Goal: Task Accomplishment & Management: Use online tool/utility

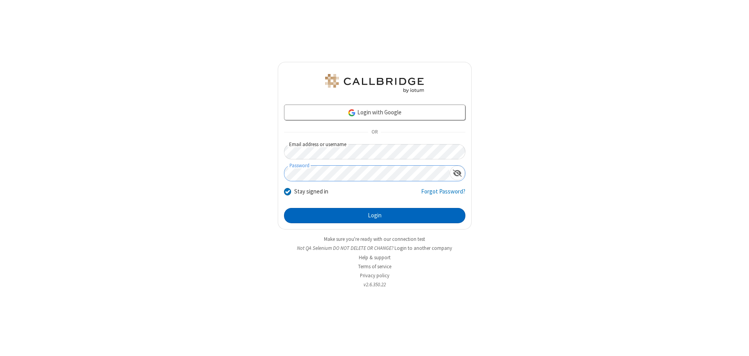
click at [375, 216] on button "Login" at bounding box center [374, 216] width 181 height 16
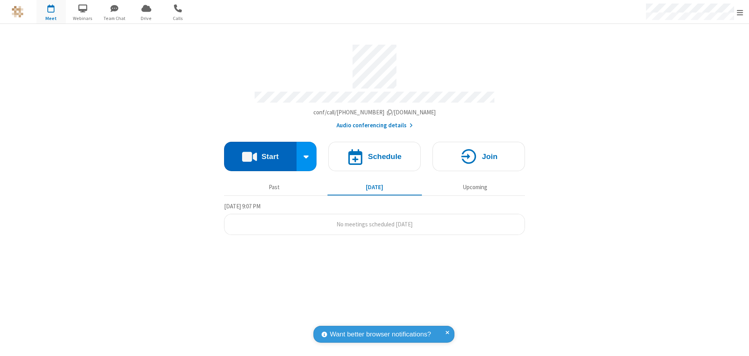
click at [260, 154] on button "Start" at bounding box center [260, 156] width 73 height 29
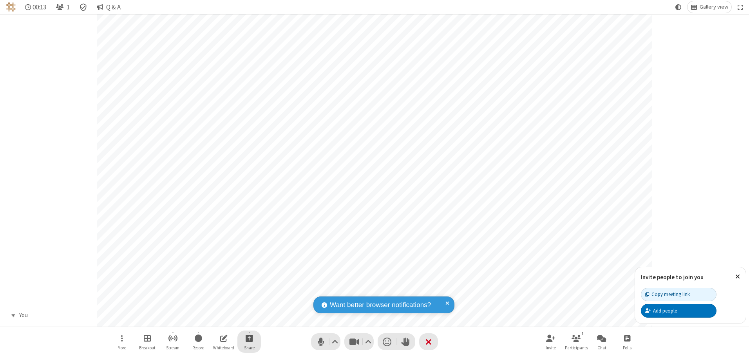
click at [249, 338] on span "Start sharing" at bounding box center [249, 339] width 7 height 10
click at [218, 319] on span "Share my screen" at bounding box center [217, 320] width 9 height 7
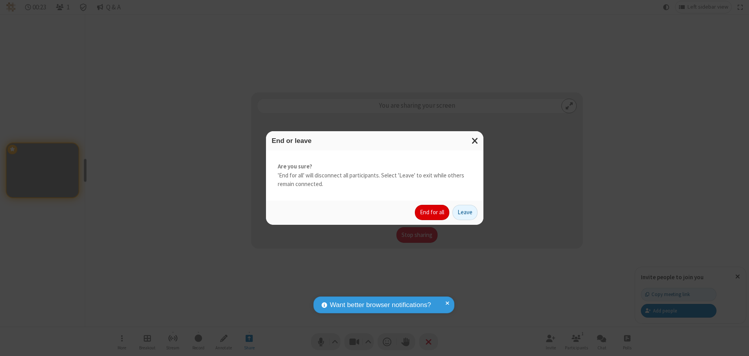
click at [433, 212] on button "End for all" at bounding box center [432, 213] width 34 height 16
